Goal: Contribute content: Contribute content

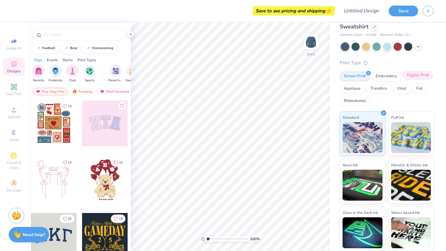
click at [421, 77] on div "Digital Print" at bounding box center [418, 75] width 30 height 9
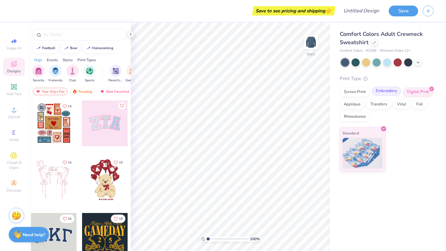
click at [394, 95] on div "Embroidery" at bounding box center [386, 91] width 29 height 9
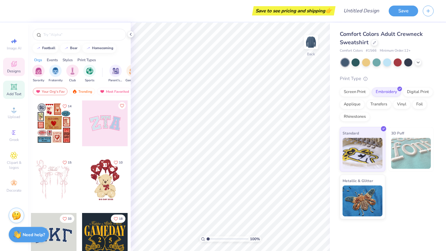
click at [16, 94] on span "Add Text" at bounding box center [14, 94] width 15 height 5
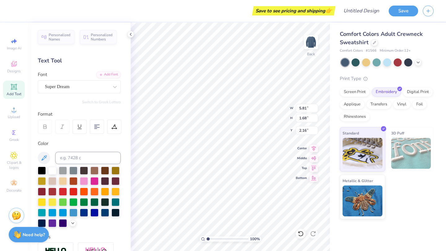
type input "2.16"
click at [15, 87] on icon at bounding box center [13, 87] width 5 height 5
type input "1.32"
type textarea "T"
type textarea "f"
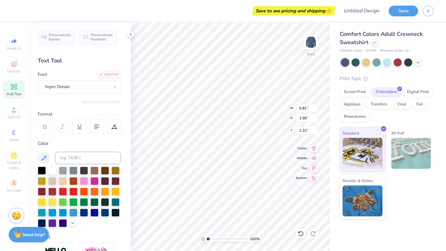
scroll to position [0, 0]
type textarea "Design"
type input "3.75"
type input "1.05"
type input "1.56"
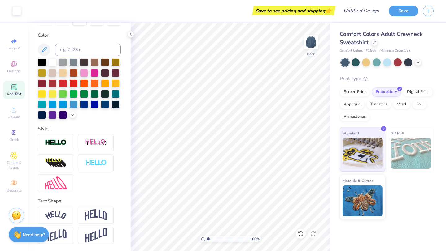
scroll to position [0, 0]
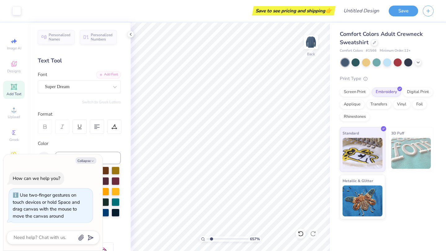
type input "1"
drag, startPoint x: 207, startPoint y: 238, endPoint x: 189, endPoint y: 238, distance: 18.0
click at [207, 238] on input "range" at bounding box center [228, 240] width 42 height 6
click at [311, 39] on img at bounding box center [310, 42] width 25 height 25
click at [93, 96] on div "Personalized Names Personalized Numbers Text Tool Add Font Font Super Dream Swi…" at bounding box center [79, 137] width 103 height 229
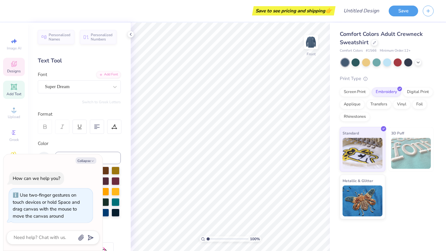
click at [14, 70] on span "Designs" at bounding box center [14, 71] width 14 height 5
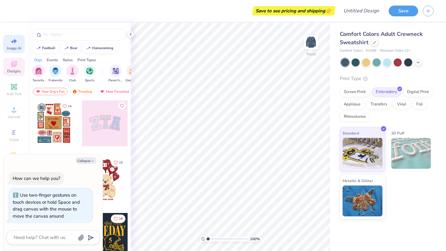
click at [20, 47] on span "Image AI" at bounding box center [14, 48] width 15 height 5
type textarea "x"
select select "4"
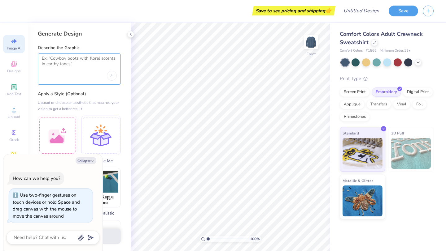
click at [77, 57] on textarea at bounding box center [79, 63] width 75 height 15
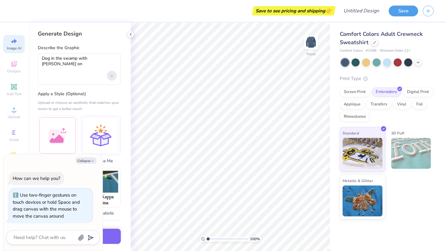
click at [111, 77] on div "Upload image" at bounding box center [112, 76] width 10 height 10
click at [89, 86] on div "Generate Design Describe the Graphic Dog in the swamp with maui jims on Apply a…" at bounding box center [79, 137] width 103 height 229
click at [92, 67] on textarea "Dog in the swamp with maui jims on" at bounding box center [79, 63] width 75 height 15
click at [113, 59] on textarea "Dog in the swamp with maui jims on" at bounding box center [79, 63] width 75 height 15
type textarea "Dog in the swamp with maui jims on"
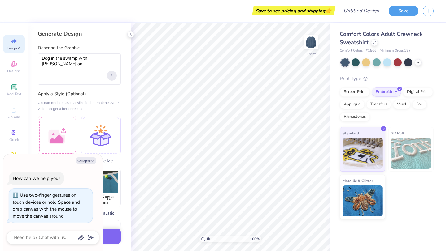
click at [115, 74] on div "Upload image" at bounding box center [112, 76] width 10 height 10
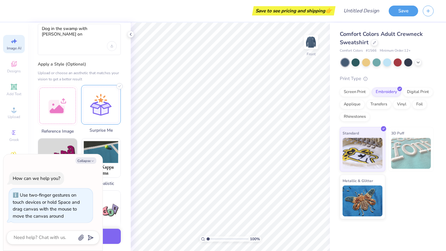
scroll to position [48, 0]
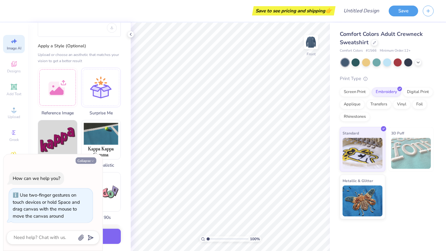
click at [89, 162] on button "Collapse" at bounding box center [86, 161] width 21 height 7
type textarea "x"
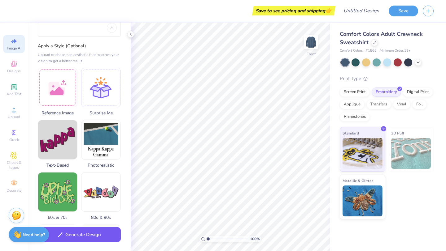
click at [81, 235] on button "Generate Design" at bounding box center [79, 235] width 83 height 15
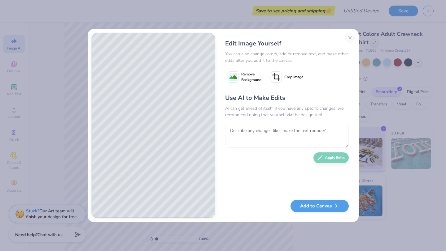
click at [257, 133] on textarea at bounding box center [287, 136] width 124 height 24
type textarea "make it more realistic"
click at [337, 159] on button "Apply Edits" at bounding box center [330, 156] width 35 height 11
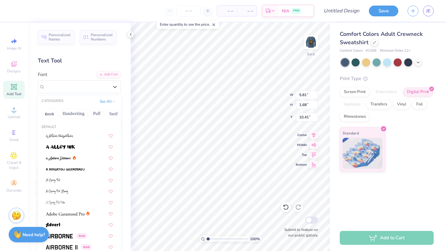
scroll to position [0, 1]
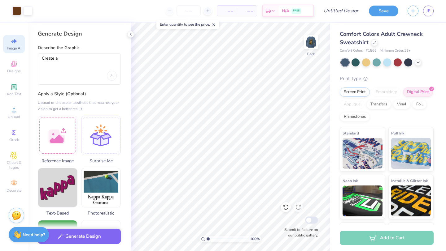
select select "4"
